Goal: Task Accomplishment & Management: Manage account settings

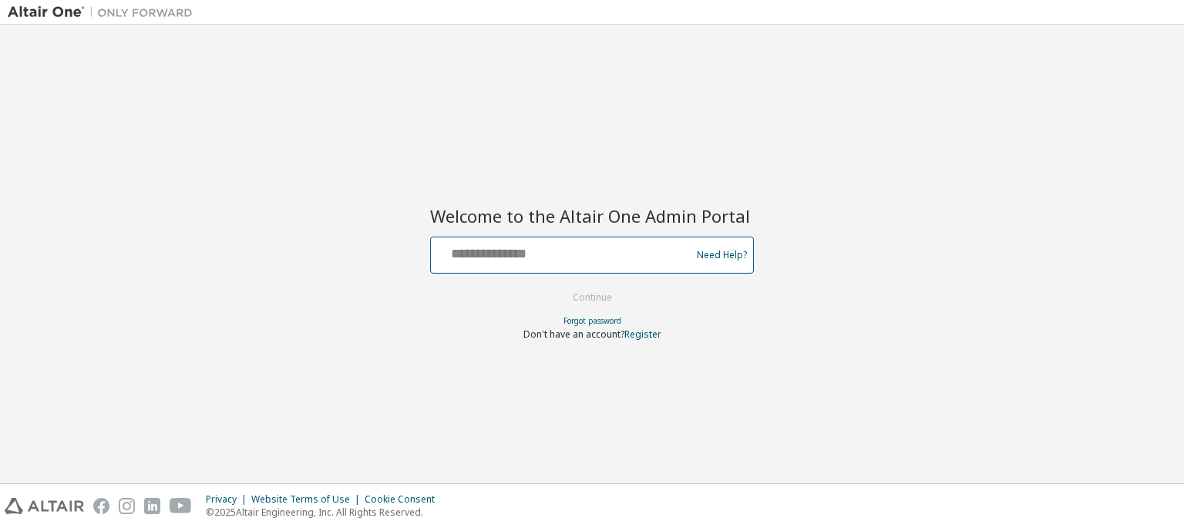
click at [538, 260] on input "text" at bounding box center [563, 252] width 252 height 22
type input "**********"
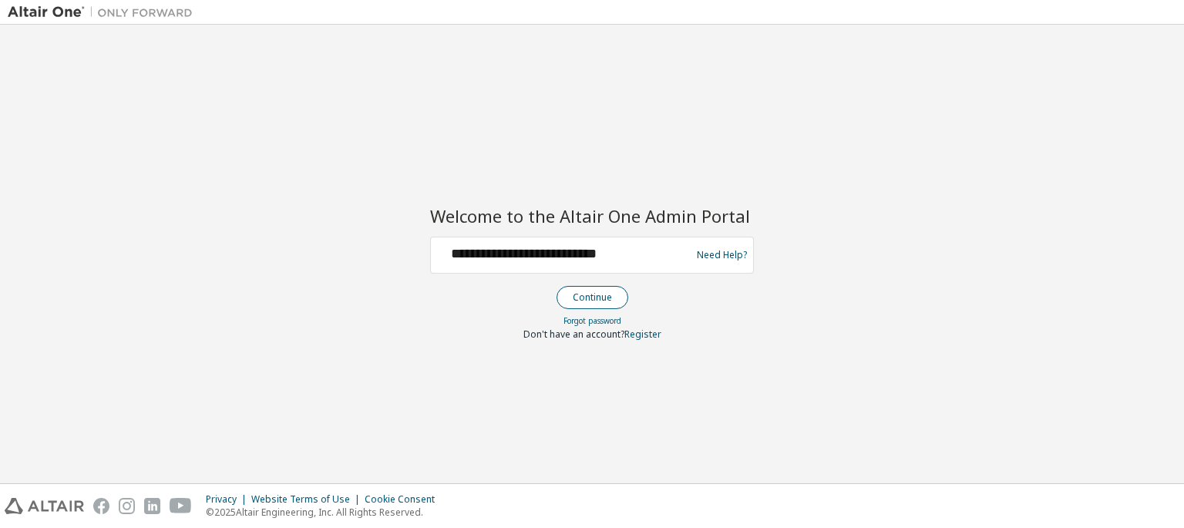
click at [603, 298] on button "Continue" at bounding box center [593, 297] width 72 height 23
